Goal: Transaction & Acquisition: Purchase product/service

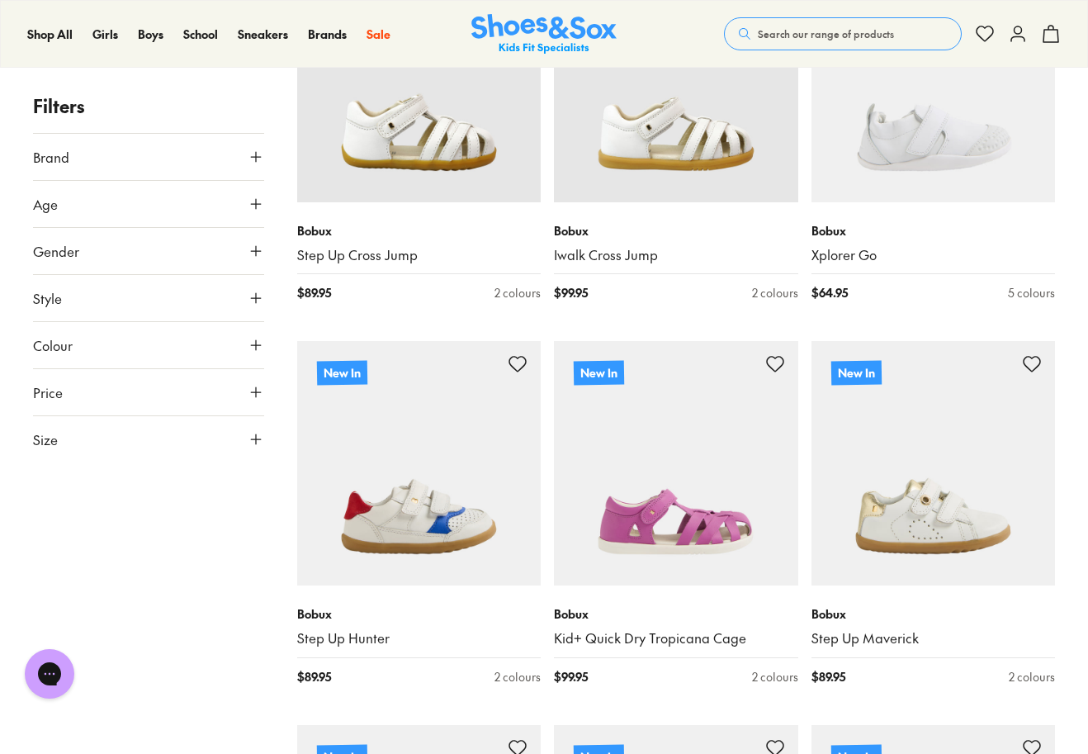
scroll to position [183, 0]
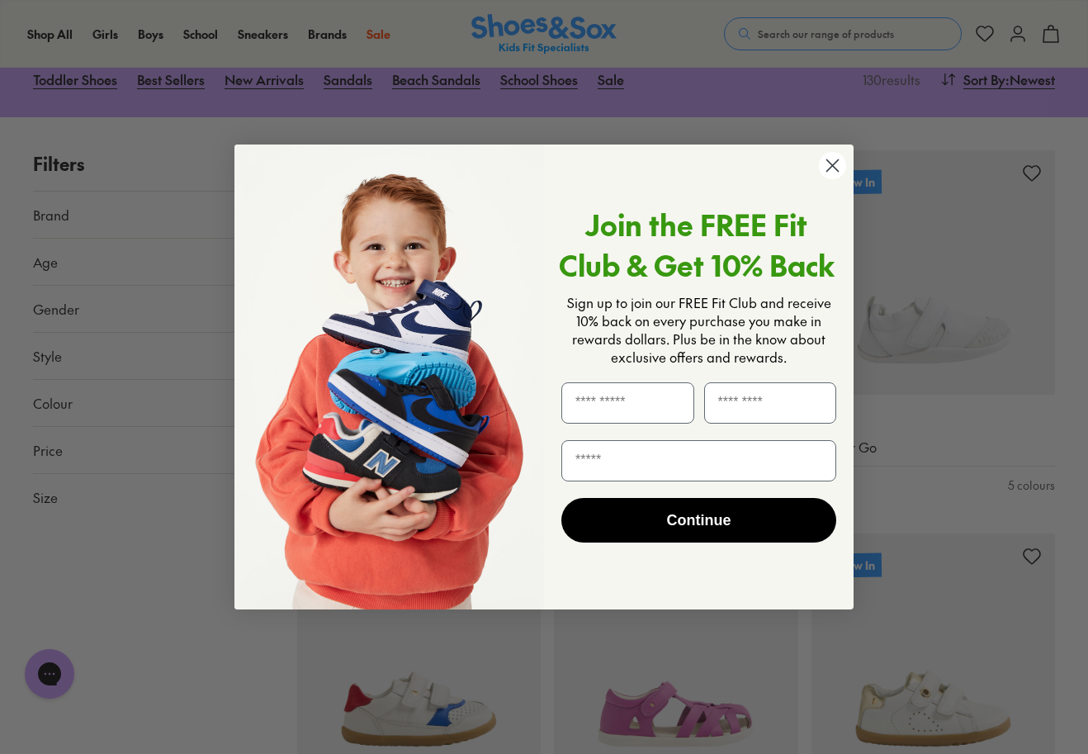
click at [830, 172] on circle "Close dialog" at bounding box center [832, 165] width 27 height 27
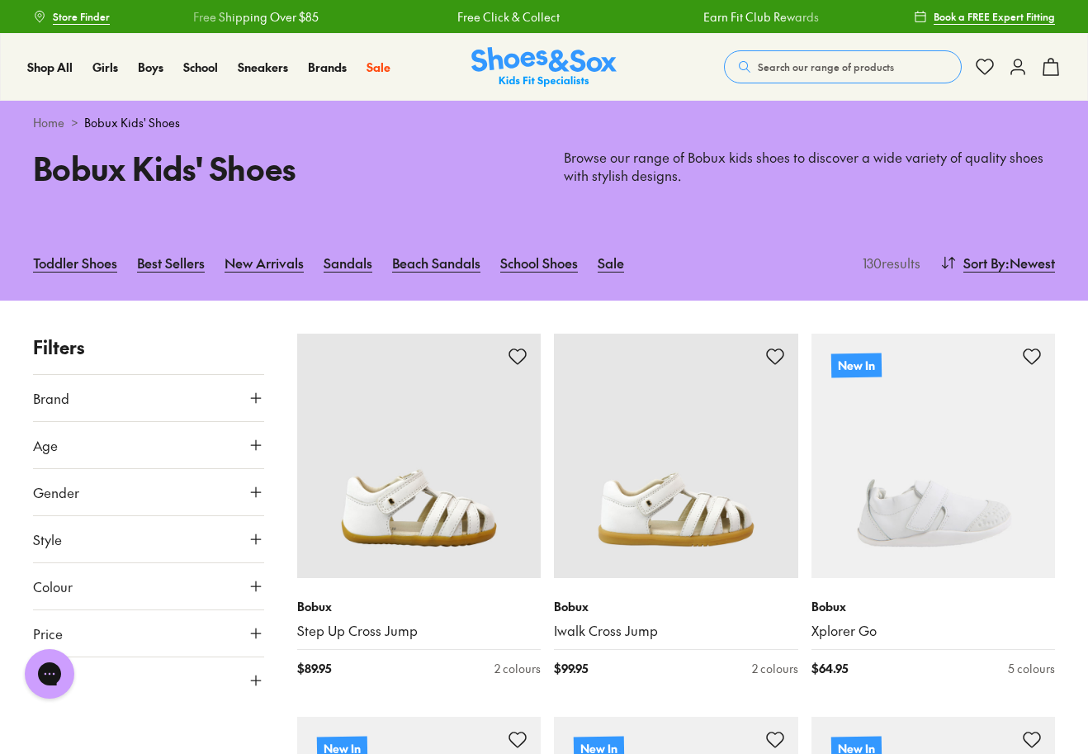
scroll to position [0, 0]
click at [829, 72] on span "Search our range of products" at bounding box center [826, 66] width 136 height 15
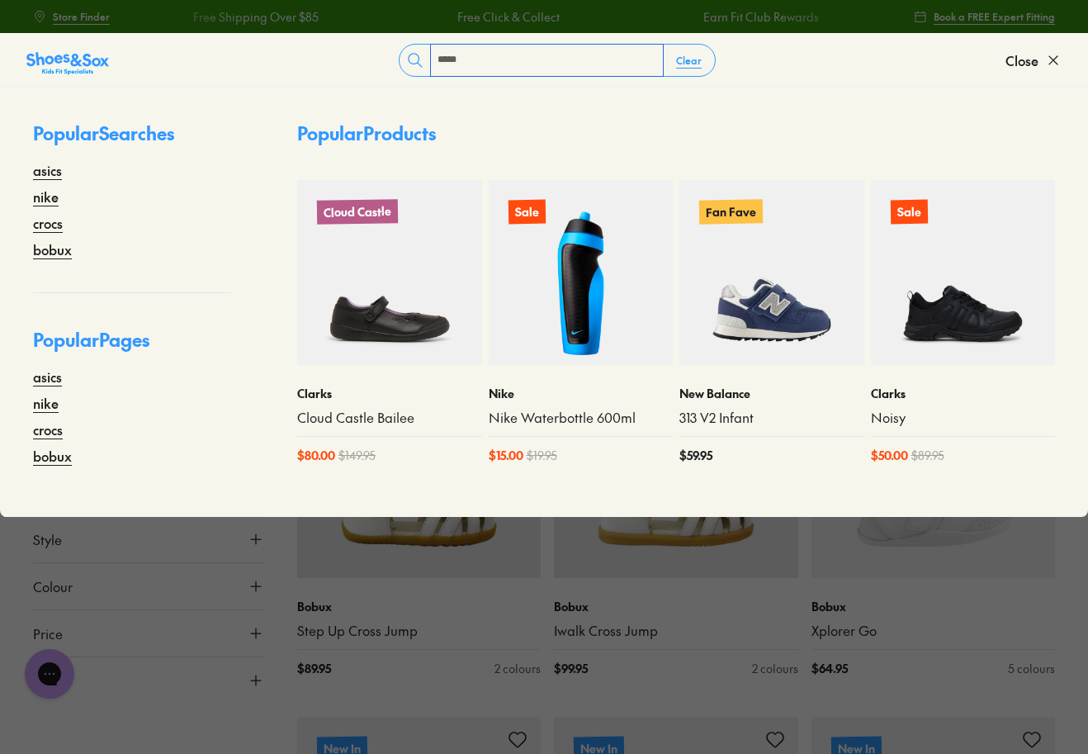
type input "*****"
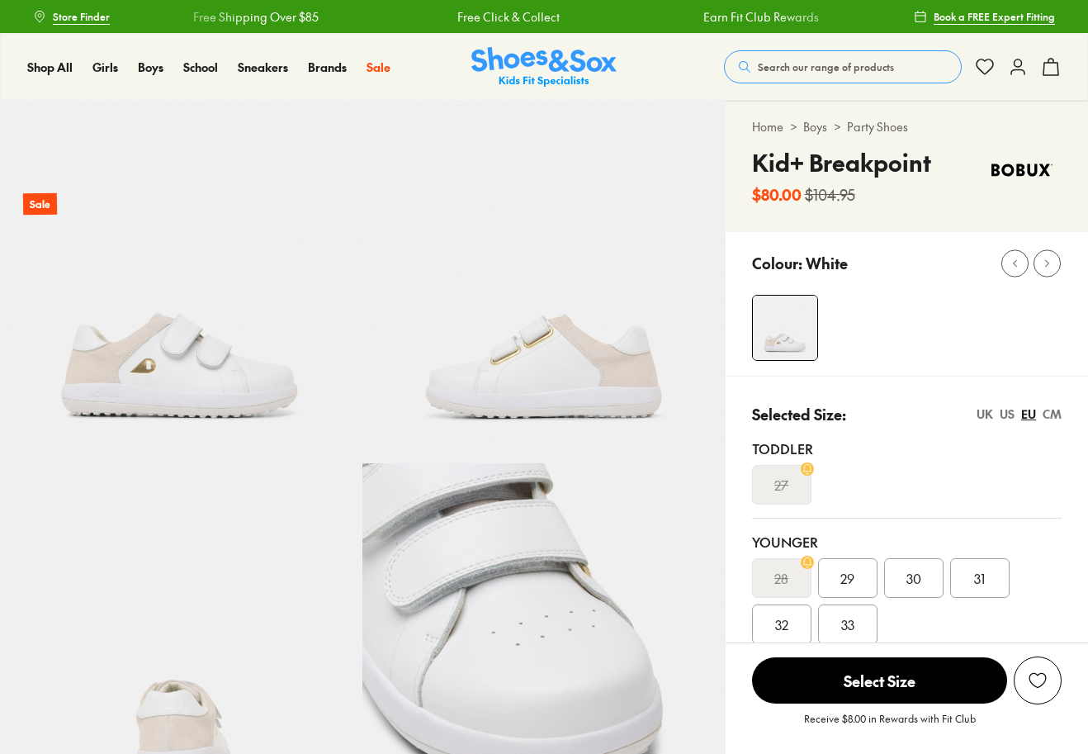
select select "*"
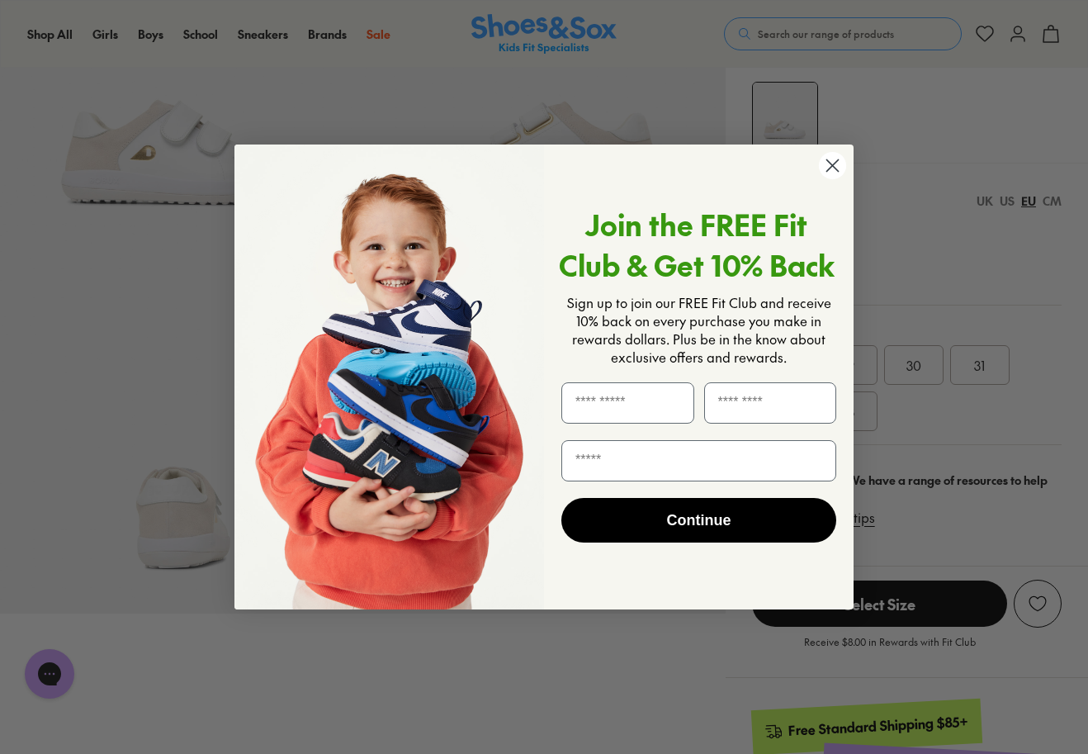
scroll to position [40, 0]
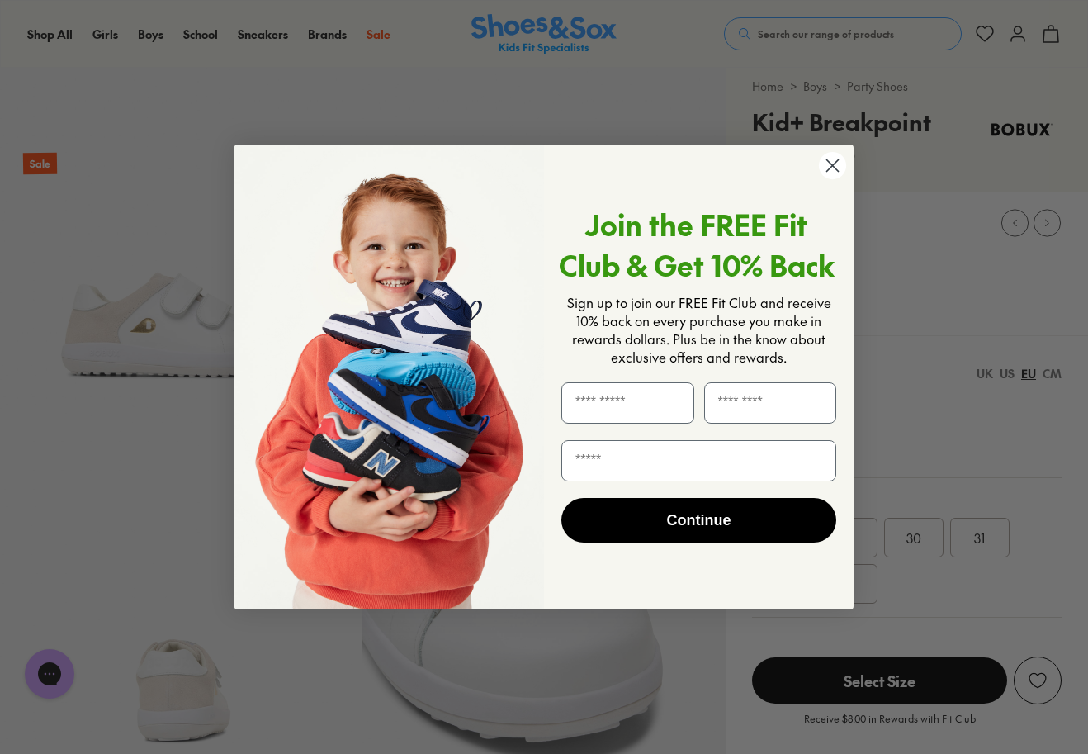
click at [833, 173] on circle "Close dialog" at bounding box center [832, 165] width 27 height 27
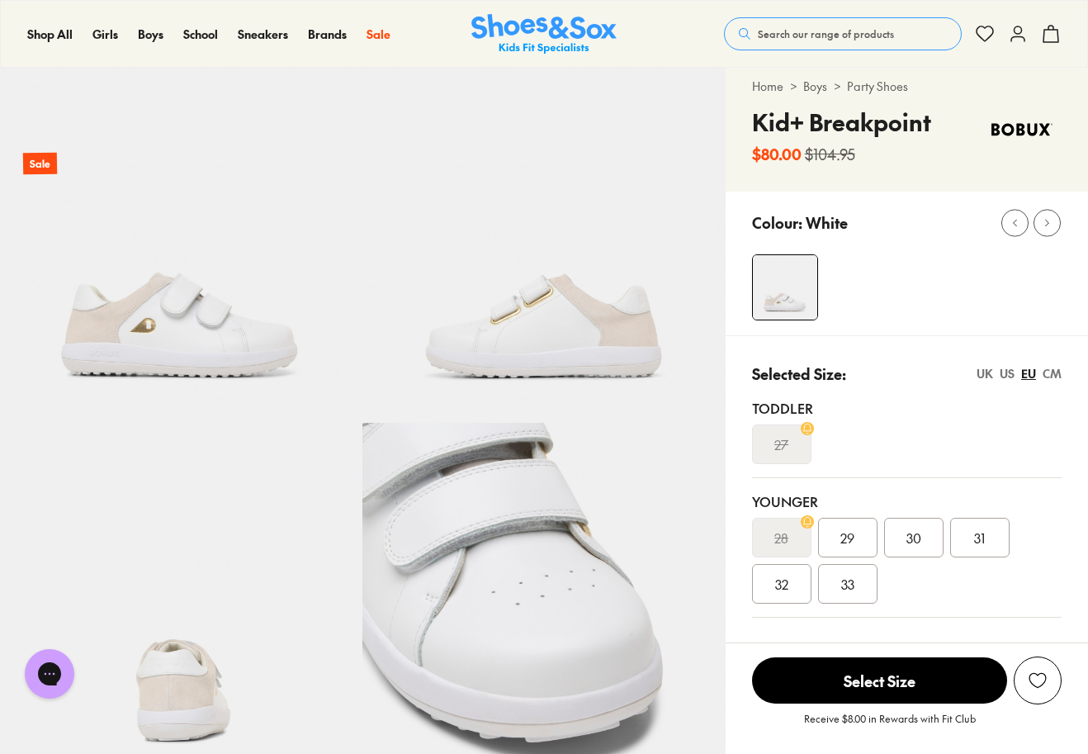
click at [870, 445] on div "27" at bounding box center [907, 444] width 310 height 40
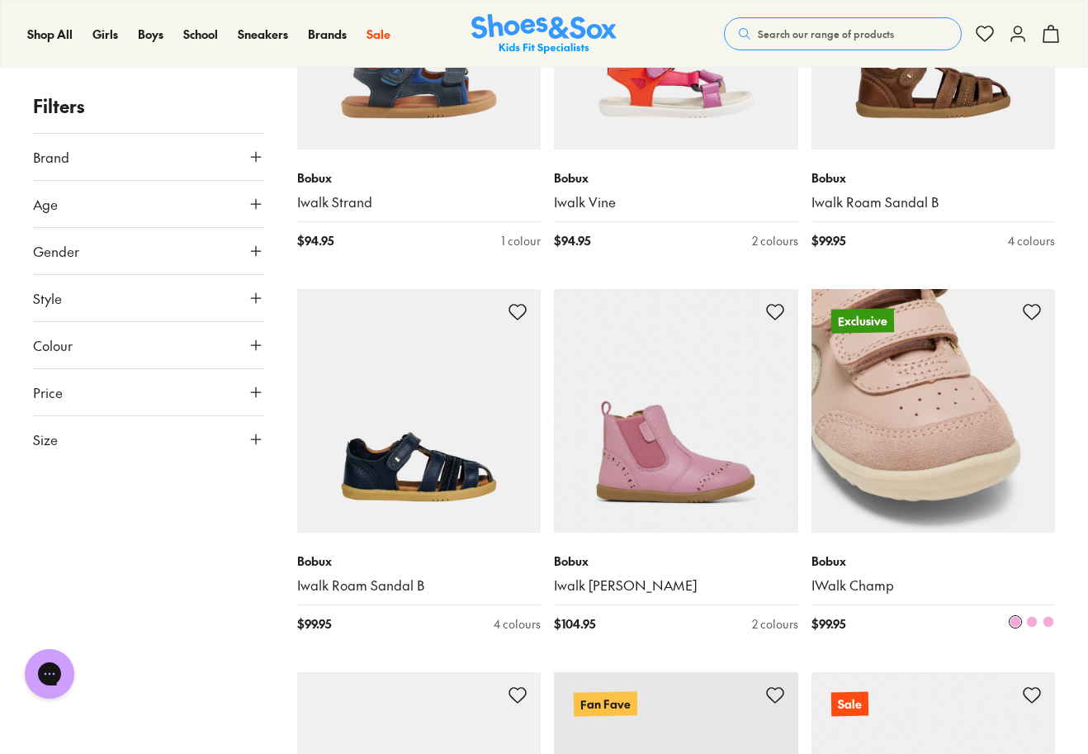
scroll to position [3524, 1]
